Goal: Task Accomplishment & Management: Use online tool/utility

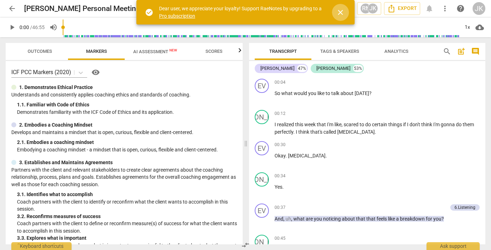
click at [341, 12] on span "close" at bounding box center [340, 12] width 9 height 9
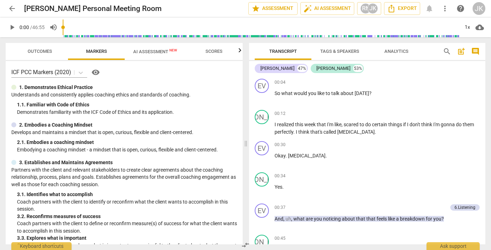
click at [278, 50] on span "Transcript" at bounding box center [283, 51] width 28 height 5
drag, startPoint x: 260, startPoint y: 49, endPoint x: 266, endPoint y: 176, distance: 127.0
click at [266, 176] on div "Transcript Tags & Speakers Analytics search post_add comment [PERSON_NAME] 47% …" at bounding box center [367, 143] width 236 height 201
drag, startPoint x: 271, startPoint y: 81, endPoint x: 277, endPoint y: 230, distance: 149.3
click at [277, 230] on div "EV play_arrow pause 00:04 + Add competency keyboard_arrow_right So what would y…" at bounding box center [367, 160] width 236 height 168
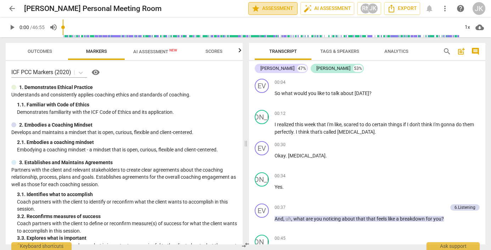
click at [270, 9] on span "star Assessment" at bounding box center [273, 8] width 43 height 9
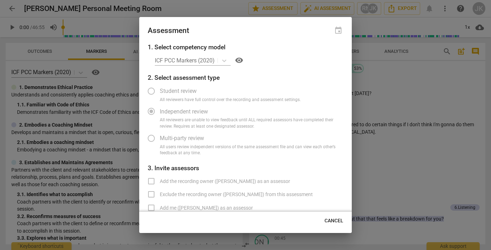
click at [212, 1] on div at bounding box center [245, 125] width 491 height 250
radio input "false"
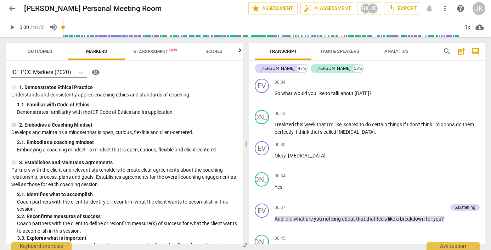
click at [475, 50] on span "comment" at bounding box center [475, 51] width 9 height 9
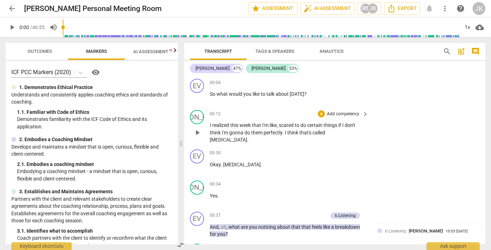
drag, startPoint x: 190, startPoint y: 66, endPoint x: 190, endPoint y: 109, distance: 42.9
click at [190, 109] on div "[PERSON_NAME] 47% [DEMOGRAPHIC_DATA] 53% EV play_arrow pause 00:04 + Add compet…" at bounding box center [334, 152] width 301 height 183
click at [404, 6] on span "Export" at bounding box center [402, 8] width 30 height 9
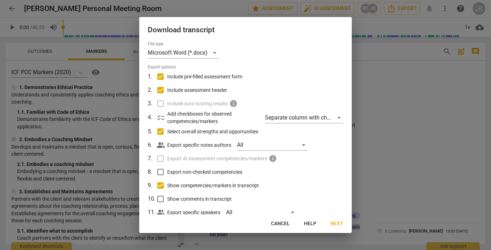
click at [282, 221] on span "Cancel" at bounding box center [280, 223] width 19 height 7
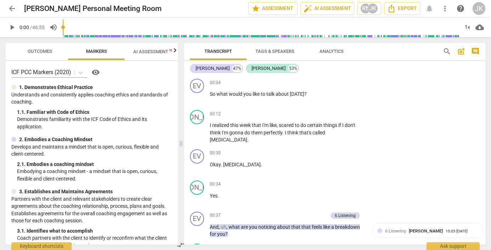
drag, startPoint x: 197, startPoint y: 97, endPoint x: 100, endPoint y: 159, distance: 115.0
click at [100, 159] on div "Outcomes Markers AI Assessment New Scores ICF PCC Markers (2020) visibility 1. …" at bounding box center [245, 143] width 491 height 213
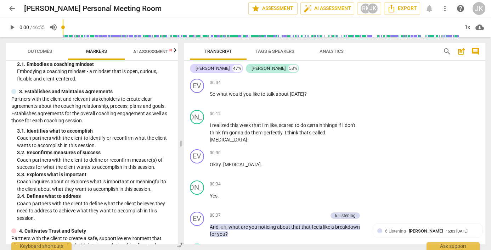
scroll to position [99, 0]
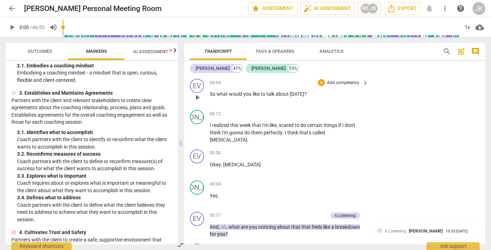
click at [199, 96] on span "play_arrow" at bounding box center [197, 97] width 9 height 9
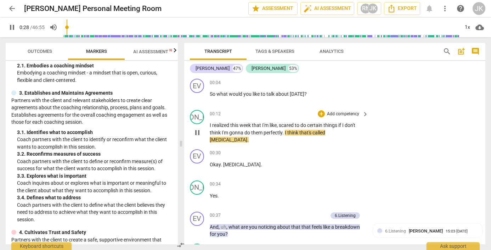
click at [198, 128] on span "pause" at bounding box center [197, 132] width 9 height 9
click at [198, 129] on span "play_arrow" at bounding box center [197, 132] width 9 height 9
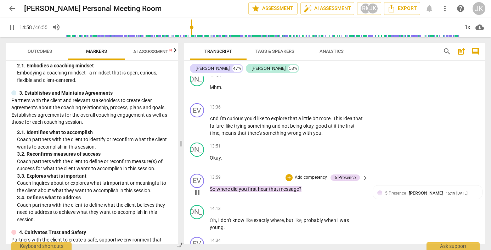
scroll to position [2432, 0]
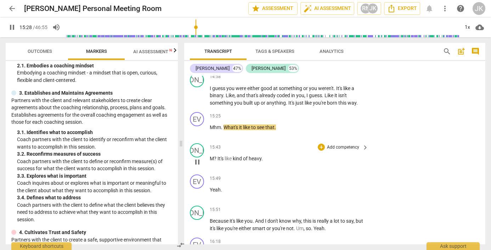
drag, startPoint x: 393, startPoint y: 167, endPoint x: 384, endPoint y: 154, distance: 15.7
click at [384, 154] on div "EV play_arrow pause 00:04 + Add competency keyboard_arrow_right So what would y…" at bounding box center [334, 160] width 301 height 168
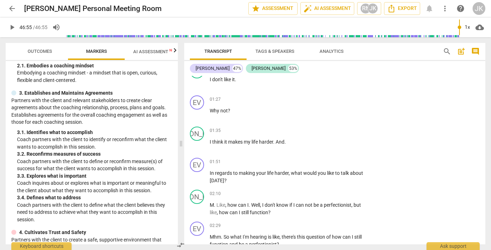
scroll to position [0, 0]
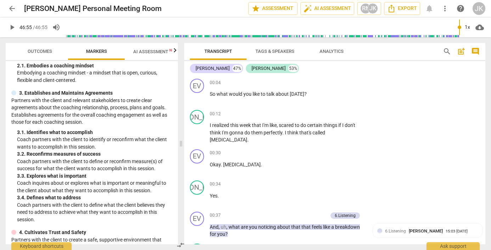
type input "2815"
